Goal: Task Accomplishment & Management: Use online tool/utility

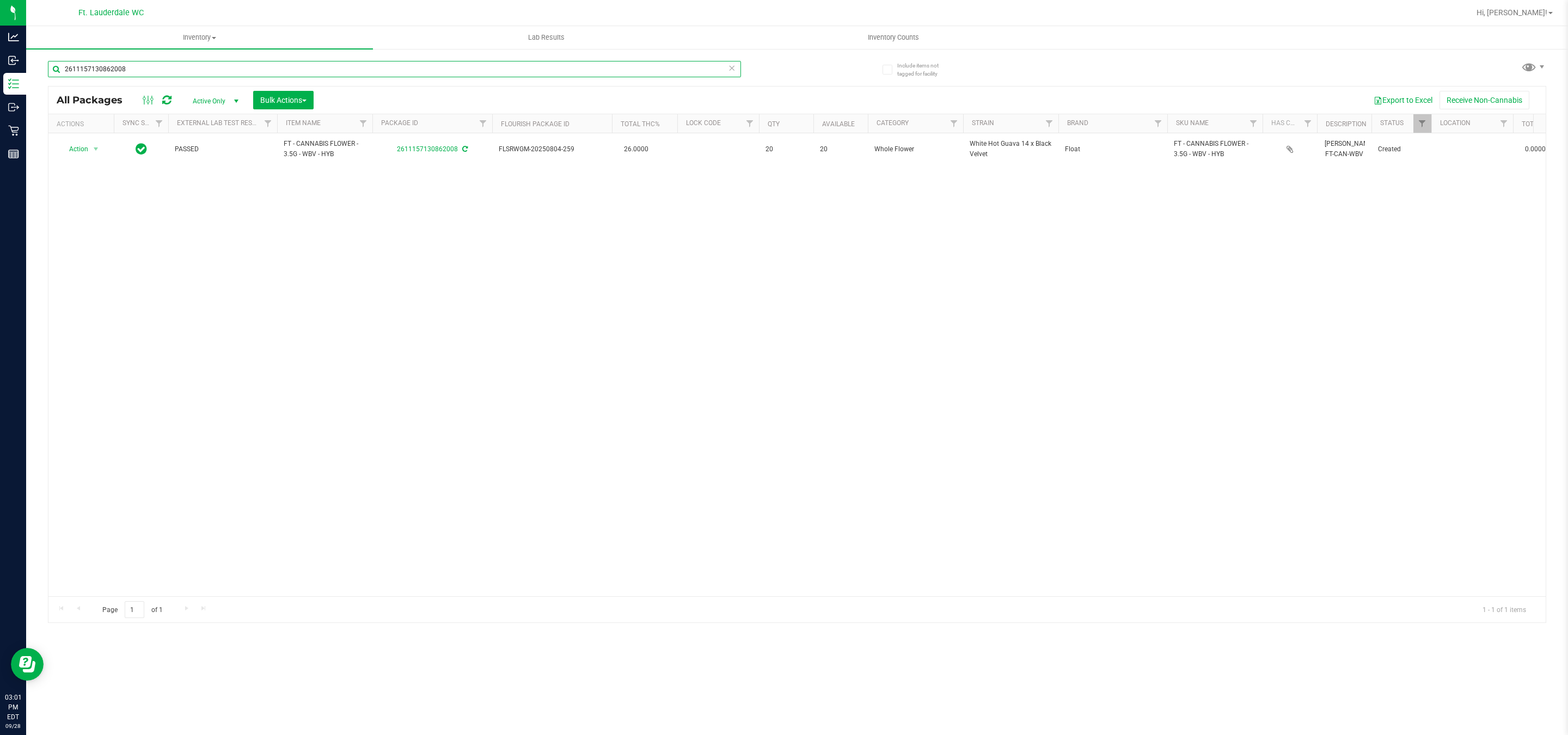
click at [163, 64] on input "2611157130862008" at bounding box center [394, 69] width 693 height 16
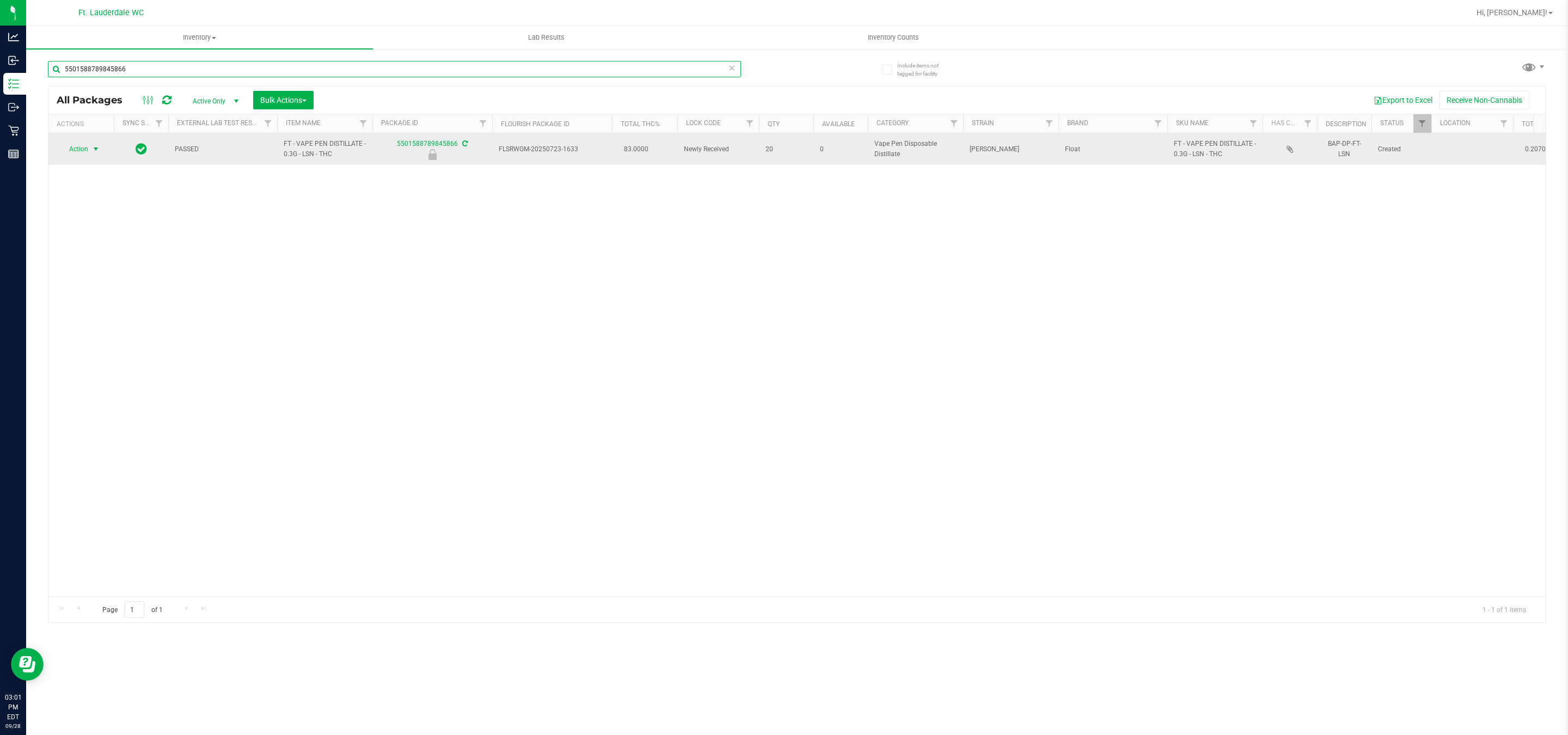
type input "5501588789845866"
click at [86, 141] on td "Action Action Edit attributes Global inventory Locate package Package audit log…" at bounding box center [81, 149] width 65 height 32
click at [85, 146] on span "Action" at bounding box center [74, 149] width 29 height 15
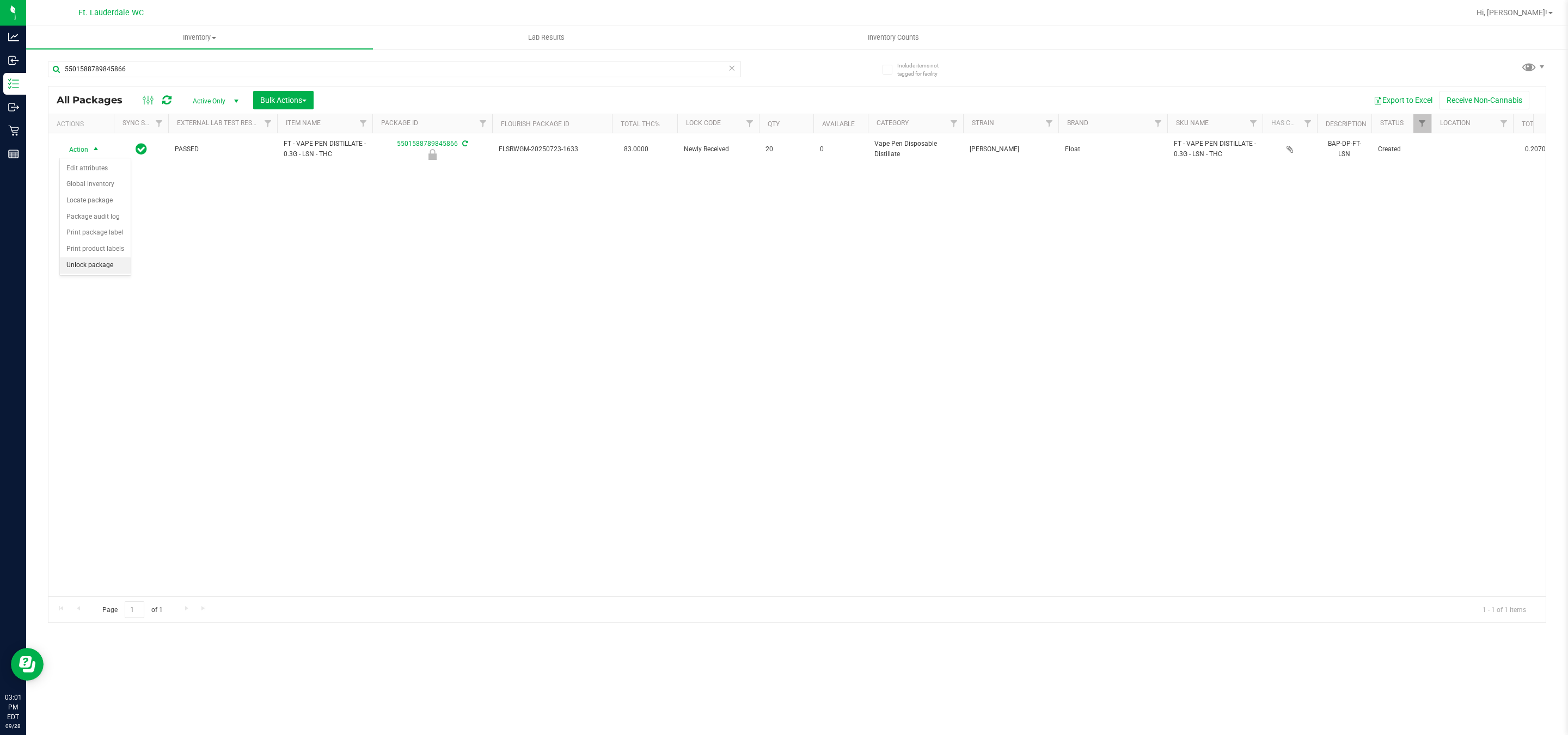
click at [89, 266] on li "Unlock package" at bounding box center [95, 265] width 71 height 16
